Goal: Task Accomplishment & Management: Manage account settings

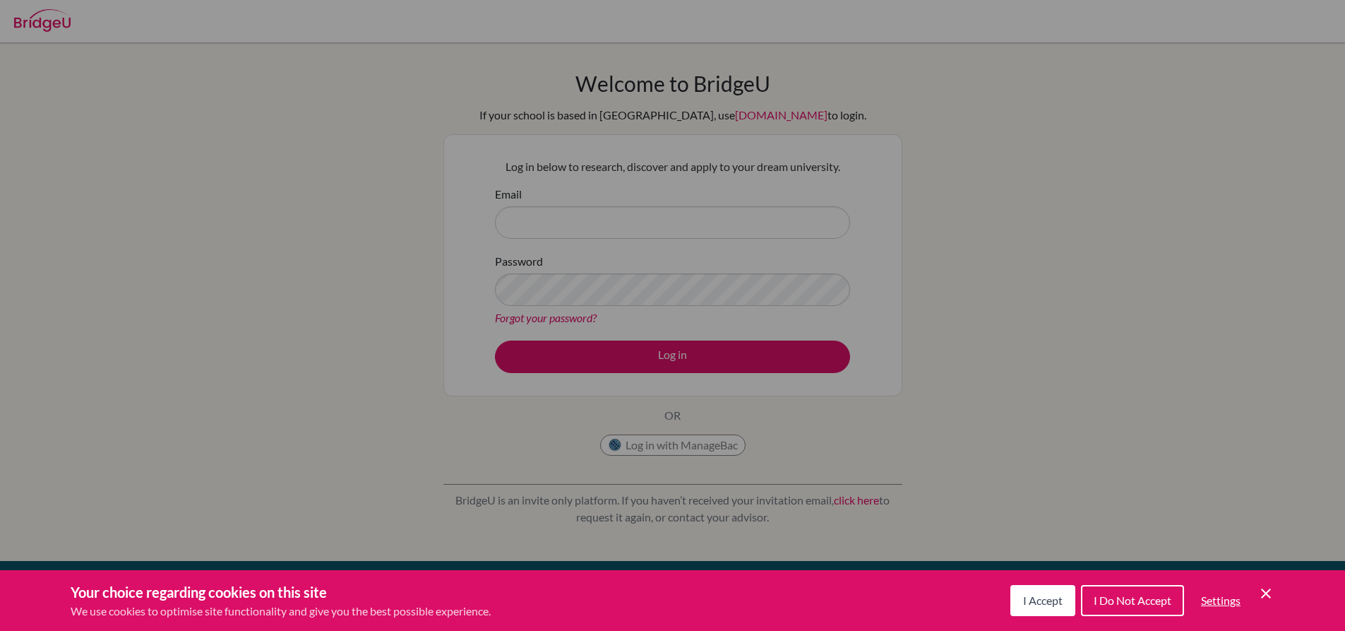
click at [712, 385] on div "Cookie Preferences" at bounding box center [672, 315] width 1345 height 631
click at [1255, 589] on div "I Accept I Do Not Accept Settings Cookie Control Close Icon" at bounding box center [1142, 600] width 264 height 37
click at [1266, 590] on icon "Cookie Control Close Icon" at bounding box center [1266, 593] width 17 height 17
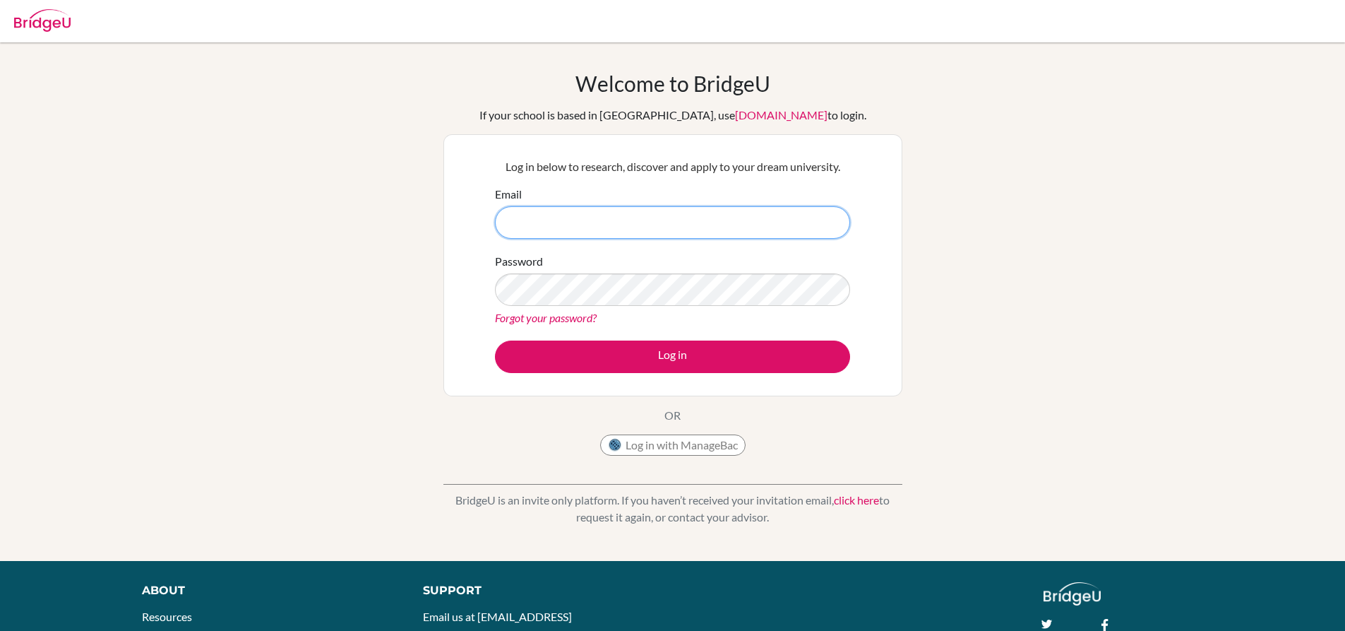
click at [674, 224] on input "Email" at bounding box center [672, 222] width 355 height 32
type input "vandit7396@vivekhighschool.onmicrosoft.com"
click at [495, 340] on button "Log in" at bounding box center [672, 356] width 355 height 32
click at [551, 313] on link "Forgot your password?" at bounding box center [546, 317] width 102 height 13
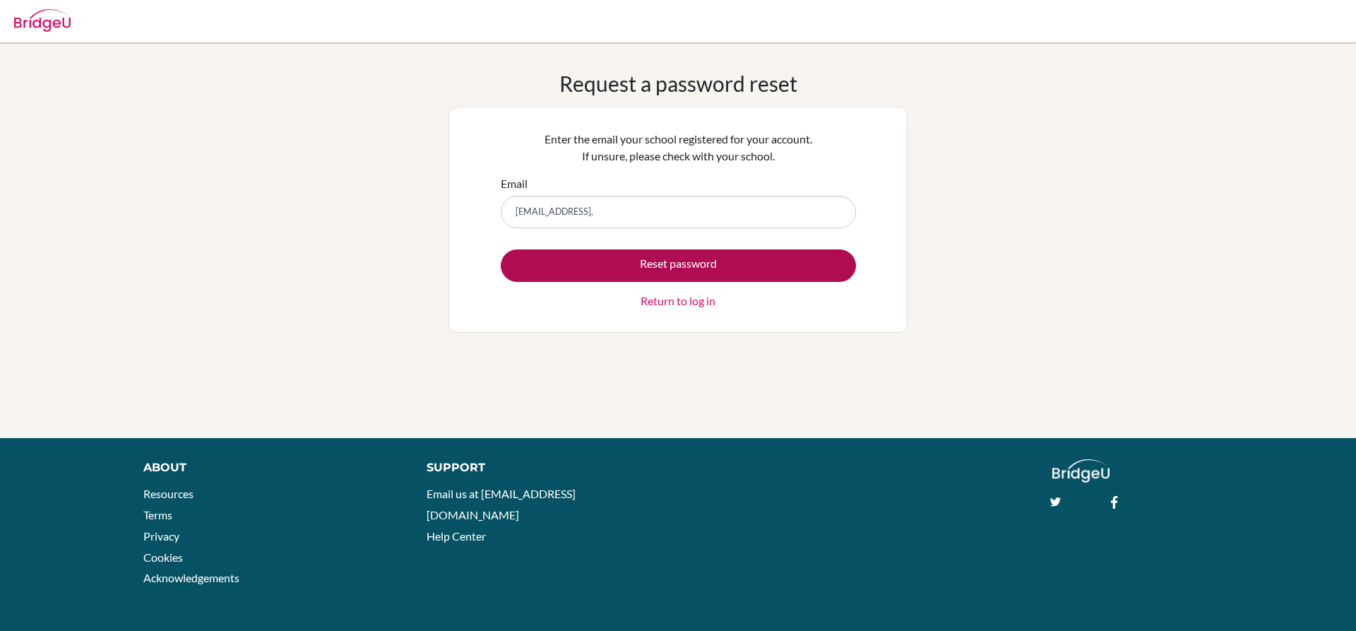
type input "[EMAIL_ADDRESS][DOMAIN_NAME]"
click at [665, 258] on button "Reset password" at bounding box center [678, 265] width 355 height 32
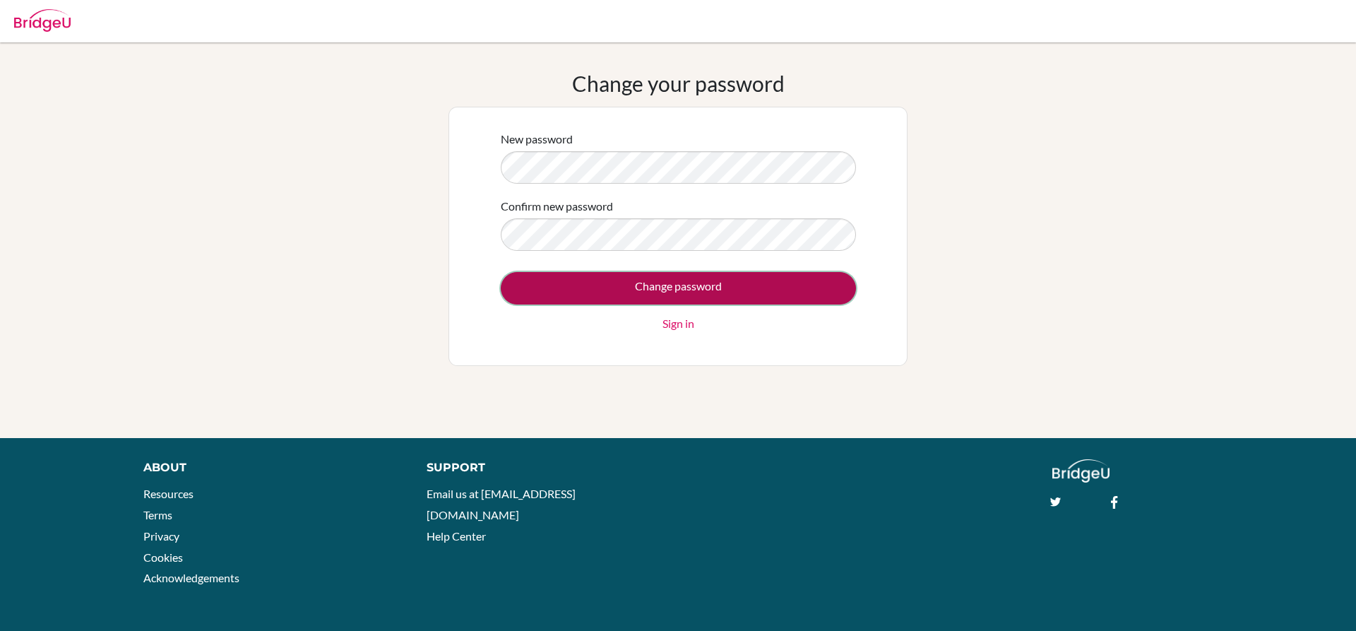
click at [650, 286] on input "Change password" at bounding box center [678, 288] width 355 height 32
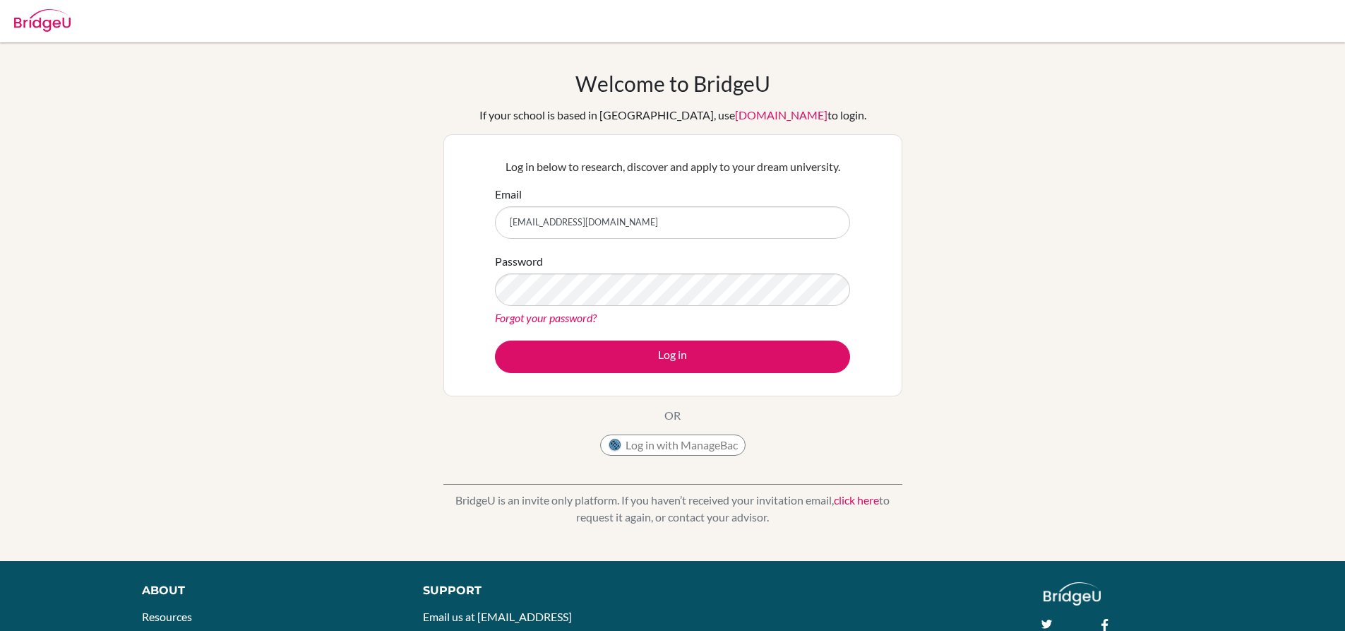
click at [668, 227] on input "[EMAIL_ADDRESS][DOMAIN_NAME]" at bounding box center [672, 222] width 355 height 32
drag, startPoint x: 510, startPoint y: 220, endPoint x: 642, endPoint y: 211, distance: 131.6
click at [647, 214] on input "vandit7396@vivekhighschool.onmicrosoft.com" at bounding box center [672, 222] width 355 height 32
type input "vandit7396@vivekhighschool.onmicrosoft.com"
click at [495, 340] on button "Log in" at bounding box center [672, 356] width 355 height 32
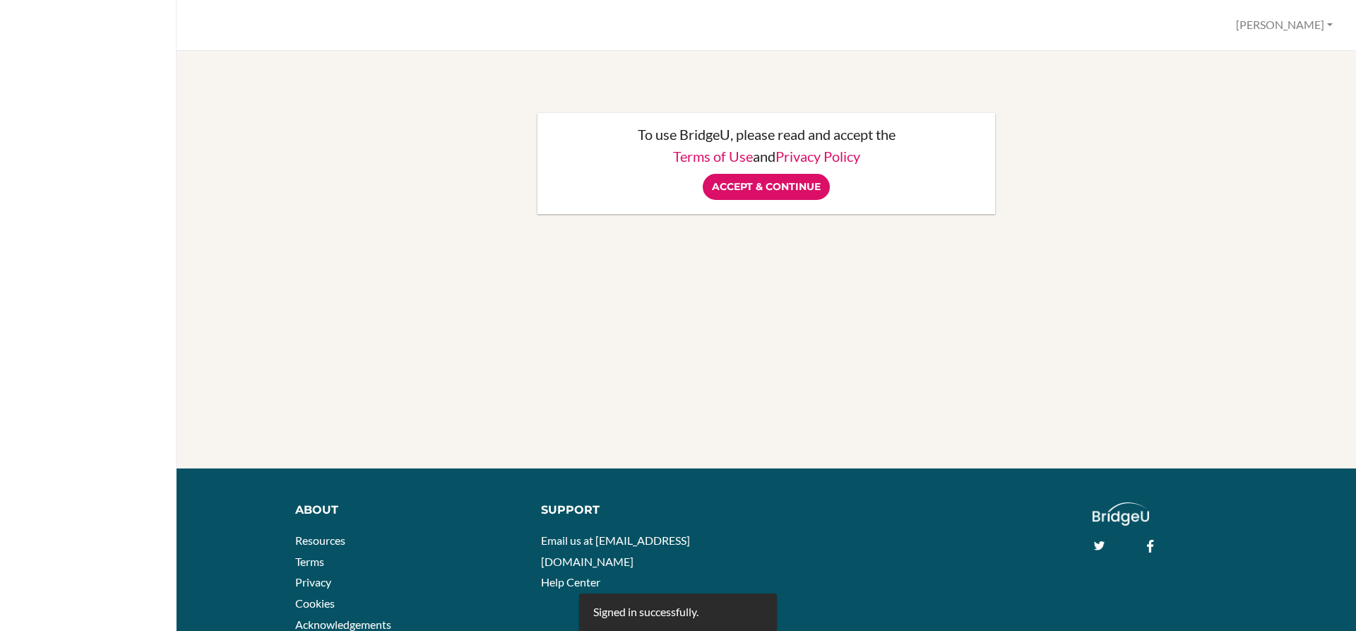
click at [792, 312] on div "To use BridgeU, please read and accept the Terms of Use and Privacy Policy Acce…" at bounding box center [765, 268] width 1145 height 400
click at [787, 311] on div "To use BridgeU, please read and accept the Terms of Use and Privacy Policy Acce…" at bounding box center [765, 268] width 1145 height 400
click at [782, 313] on div "To use BridgeU, please read and accept the Terms of Use and Privacy Policy Acce…" at bounding box center [765, 268] width 1145 height 400
click at [746, 195] on input "Accept & Continue" at bounding box center [766, 187] width 127 height 26
